Goal: Navigation & Orientation: Find specific page/section

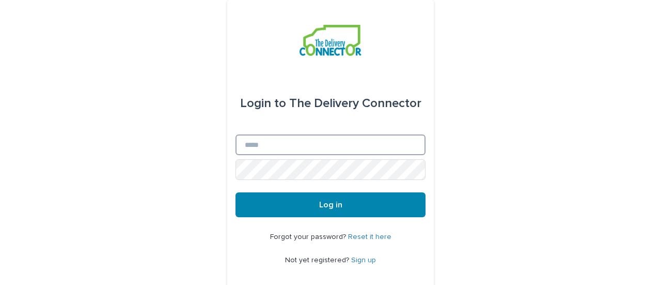
click at [265, 145] on input "Email" at bounding box center [331, 144] width 190 height 21
type input "**********"
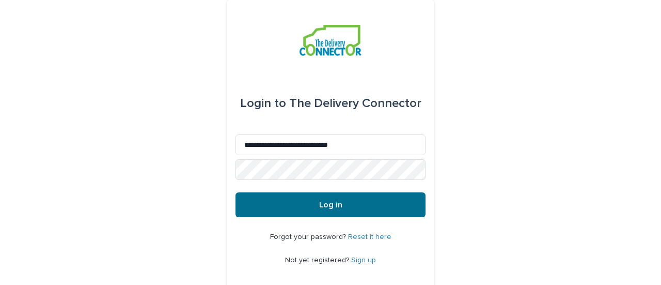
click at [333, 204] on span "Log in" at bounding box center [330, 204] width 23 height 8
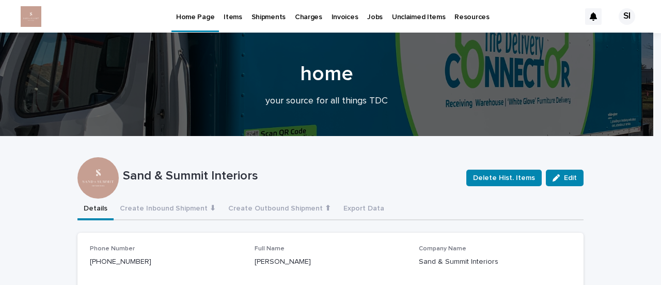
click at [375, 16] on div "Jobs" at bounding box center [375, 11] width 25 height 22
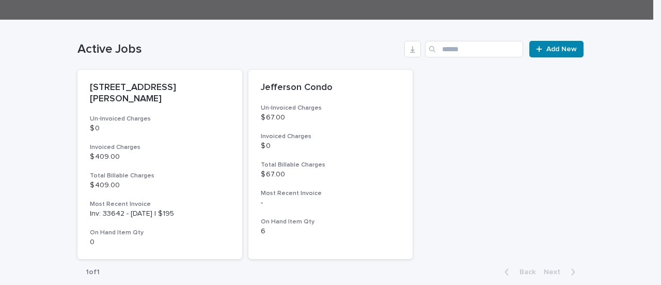
scroll to position [258, 0]
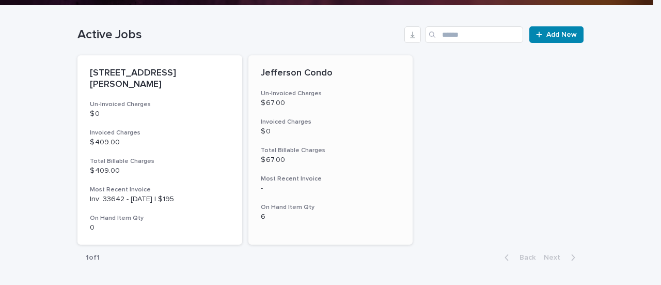
click at [298, 70] on p "Jefferson Condo" at bounding box center [331, 73] width 140 height 11
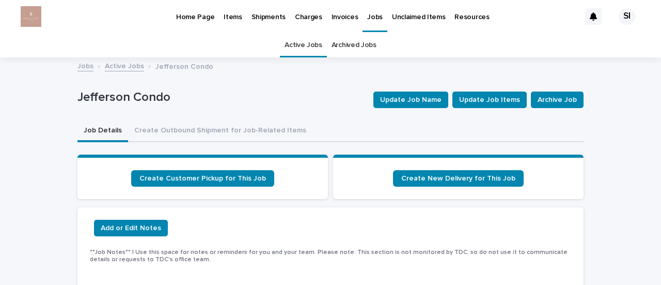
click at [265, 18] on p "Shipments" at bounding box center [269, 11] width 34 height 22
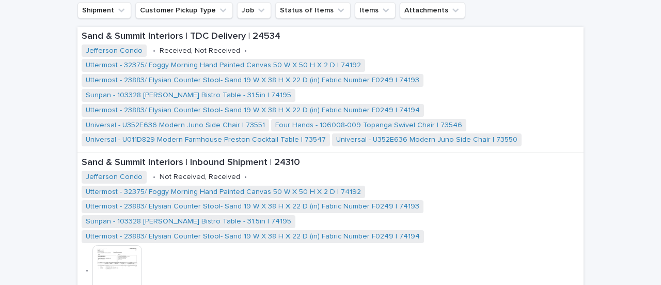
scroll to position [280, 0]
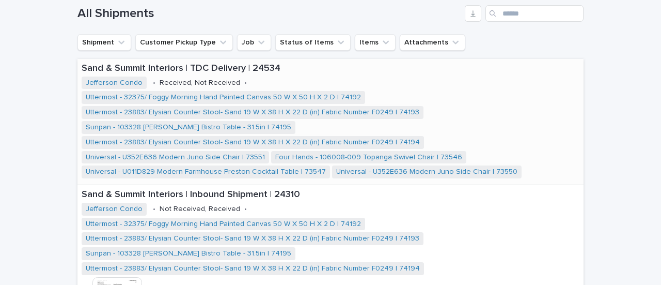
click at [161, 71] on p "Sand & Summit Interiors | TDC Delivery | 24534" at bounding box center [331, 68] width 498 height 11
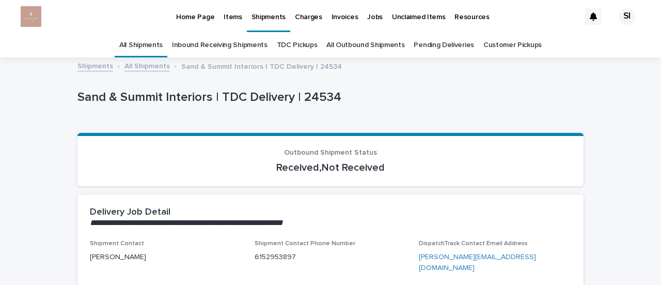
click at [438, 48] on link "Pending Deliveries" at bounding box center [444, 45] width 60 height 24
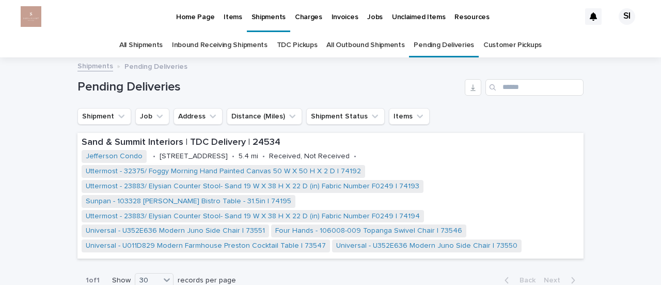
scroll to position [52, 0]
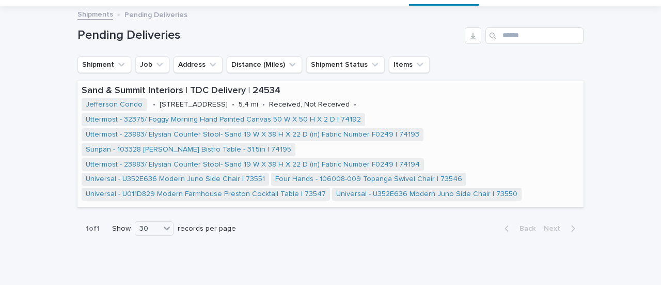
click at [511, 156] on div "Uttermost - 32375/ Foggy Morning Hand Painted Canvas 50 W X 50 H X 2 D | 74192 …" at bounding box center [331, 157] width 498 height 89
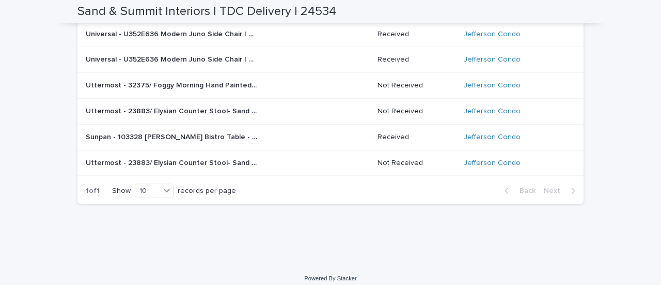
scroll to position [446, 0]
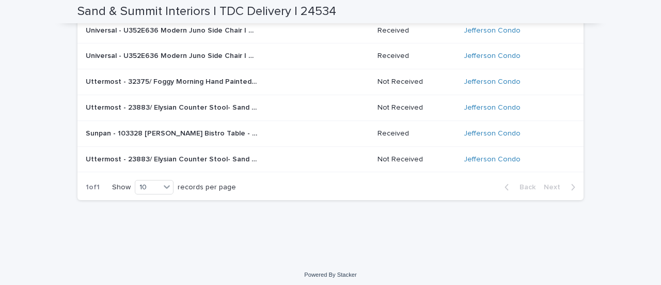
click at [323, 180] on div "1 of 1 Show 10 records per page Back Next" at bounding box center [331, 187] width 506 height 26
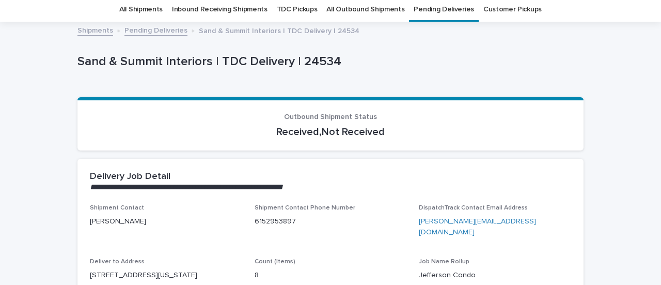
scroll to position [0, 0]
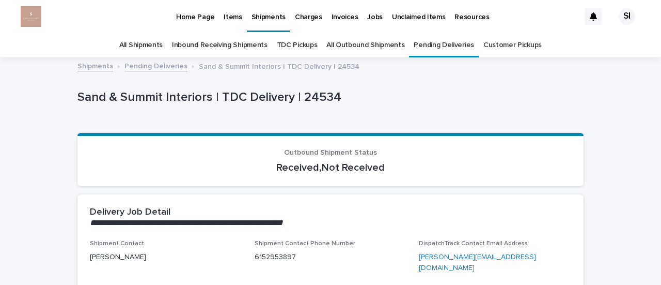
click at [357, 47] on link "All Outbound Shipments" at bounding box center [366, 45] width 78 height 24
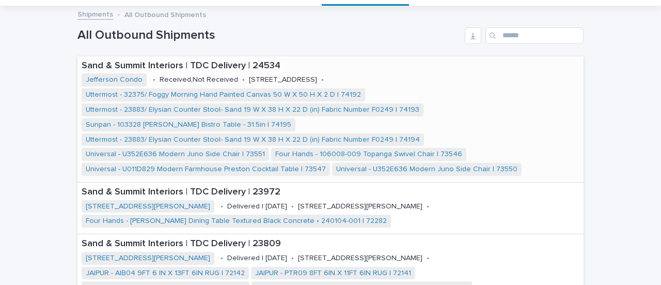
scroll to position [103, 0]
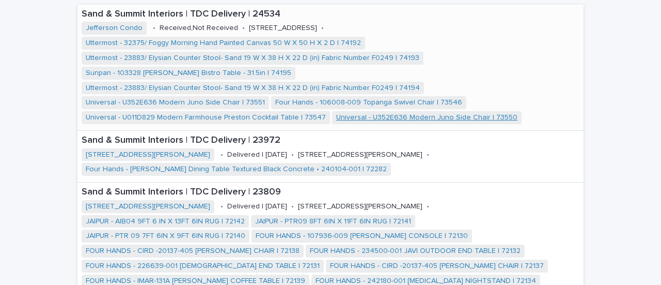
drag, startPoint x: 521, startPoint y: 117, endPoint x: 459, endPoint y: 117, distance: 62.5
click at [459, 117] on link "Universal - U352E636 Modern Juno Side Chair | 73550" at bounding box center [426, 117] width 181 height 9
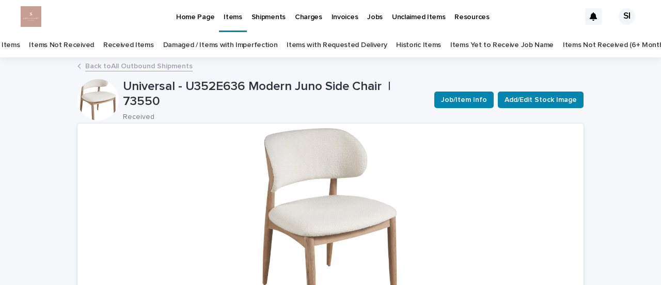
click at [392, 16] on p "Unclaimed Items" at bounding box center [418, 11] width 53 height 22
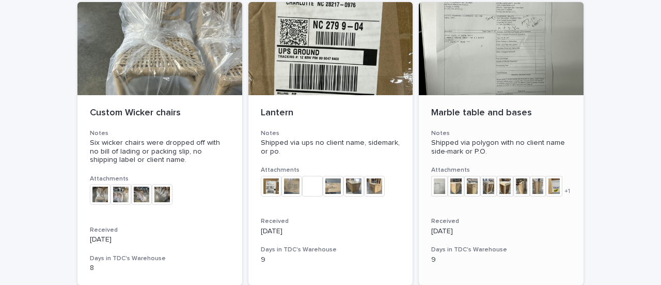
scroll to position [207, 0]
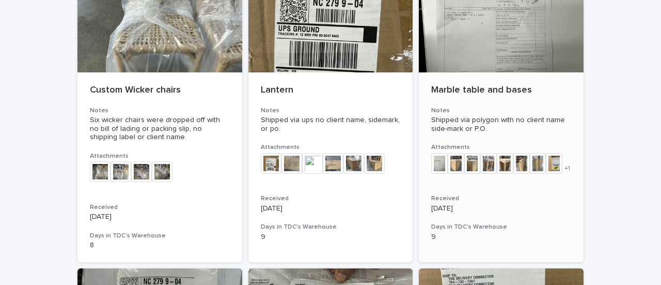
click at [445, 71] on div at bounding box center [501, 25] width 165 height 93
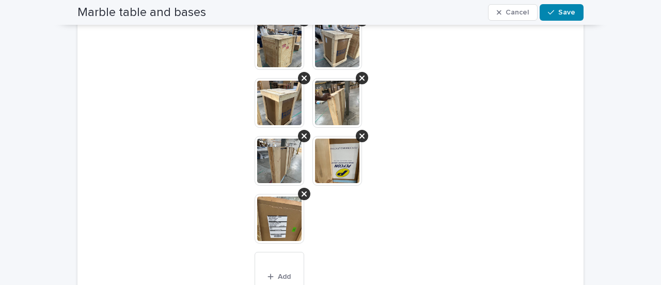
scroll to position [310, 0]
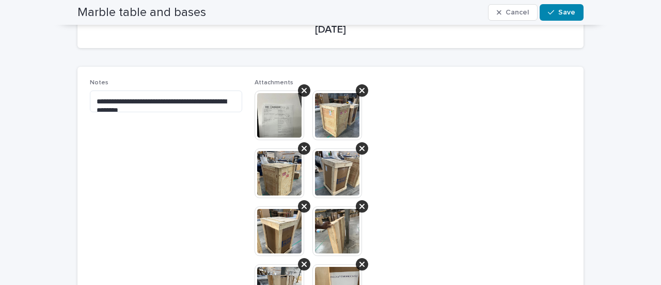
click at [280, 118] on img at bounding box center [280, 115] width 50 height 50
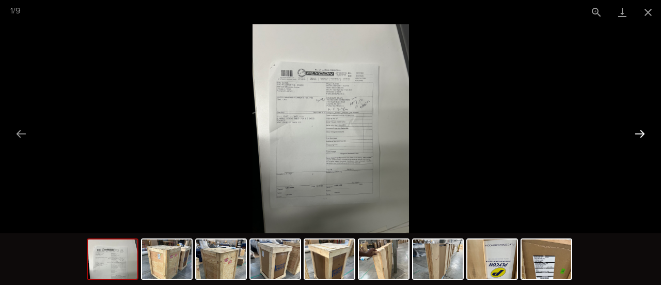
click at [641, 125] on button "Next slide" at bounding box center [640, 133] width 22 height 20
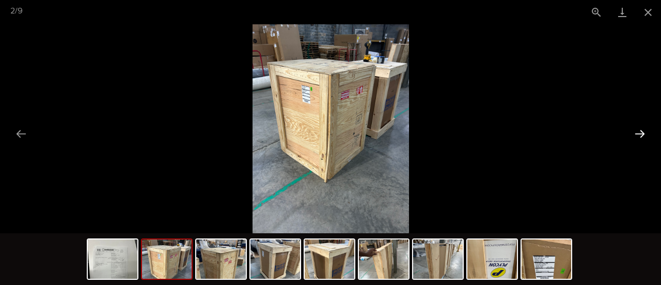
click at [641, 125] on button "Next slide" at bounding box center [640, 133] width 22 height 20
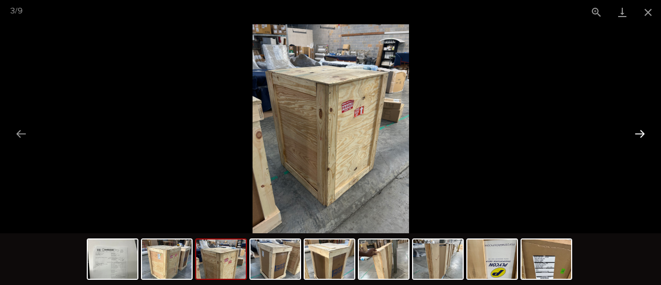
click at [641, 126] on button "Next slide" at bounding box center [640, 133] width 22 height 20
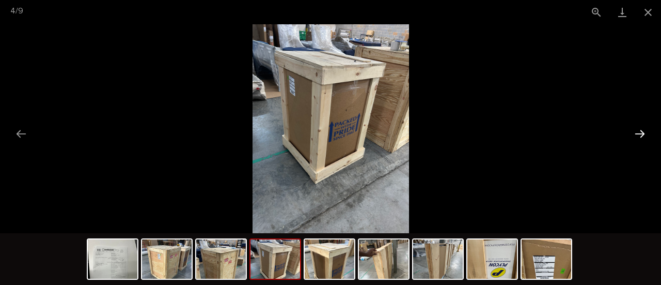
click at [641, 126] on button "Next slide" at bounding box center [640, 133] width 22 height 20
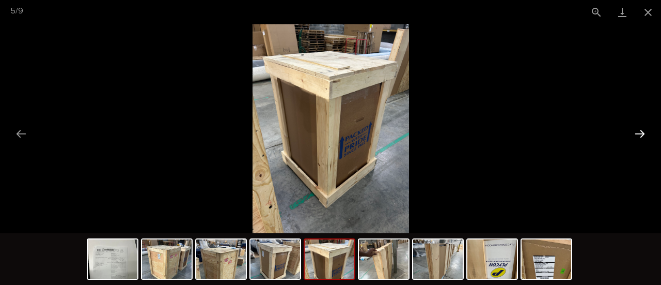
click at [641, 126] on button "Next slide" at bounding box center [640, 133] width 22 height 20
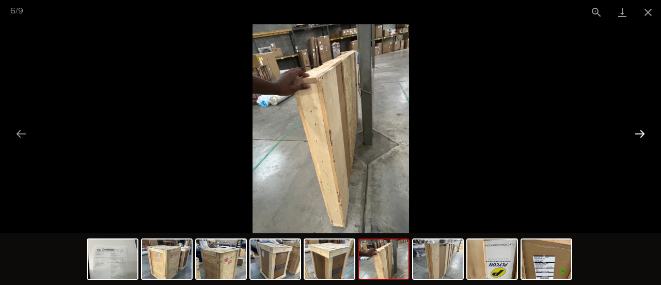
click at [641, 126] on button "Next slide" at bounding box center [640, 133] width 22 height 20
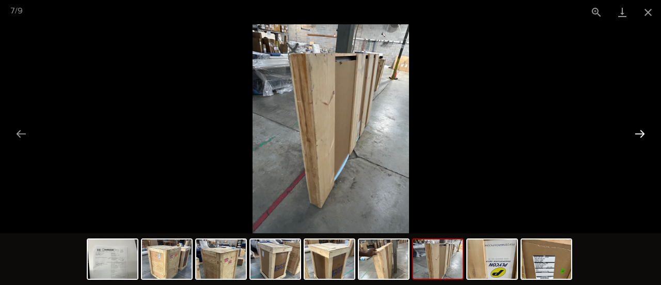
click at [641, 126] on button "Next slide" at bounding box center [640, 133] width 22 height 20
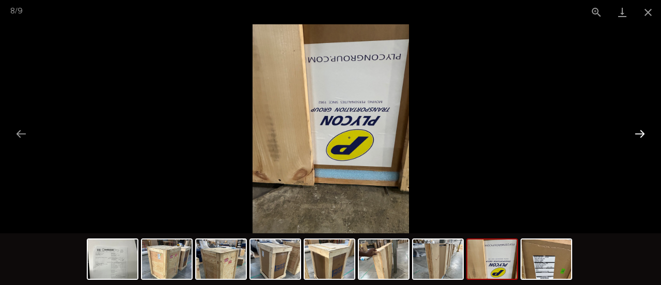
click at [641, 126] on button "Next slide" at bounding box center [640, 133] width 22 height 20
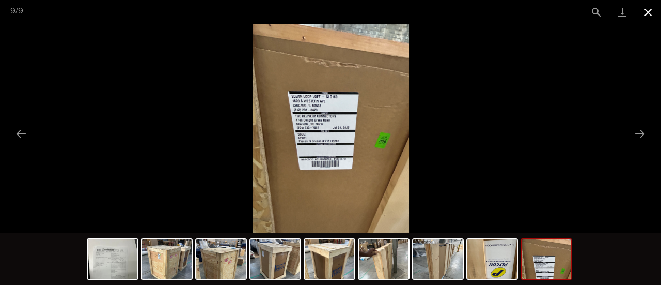
click at [647, 14] on button "Close gallery" at bounding box center [649, 12] width 26 height 24
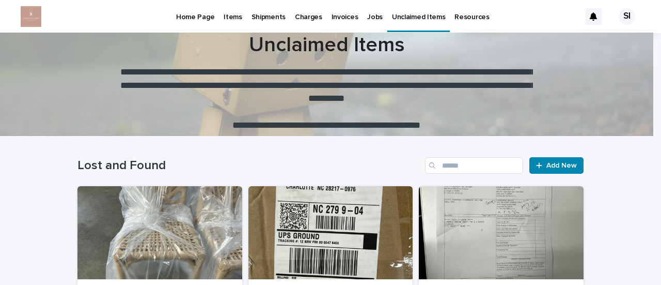
click at [194, 20] on p "Home Page" at bounding box center [195, 11] width 38 height 22
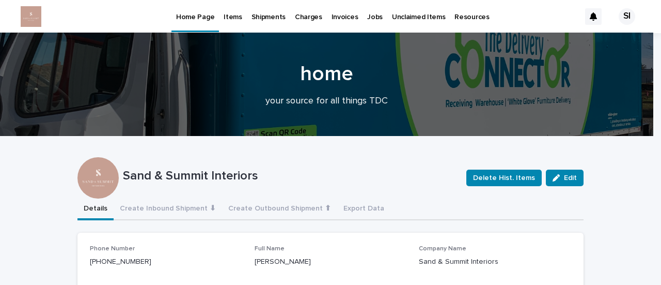
click at [477, 16] on div "Resources" at bounding box center [472, 11] width 44 height 22
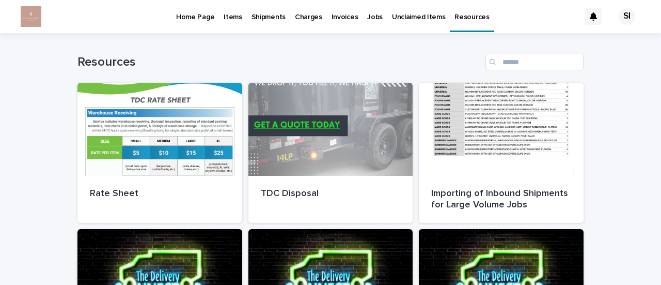
click at [619, 18] on div "SI" at bounding box center [627, 16] width 17 height 17
click at [182, 10] on div at bounding box center [330, 16] width 661 height 33
